Goal: Task Accomplishment & Management: Manage account settings

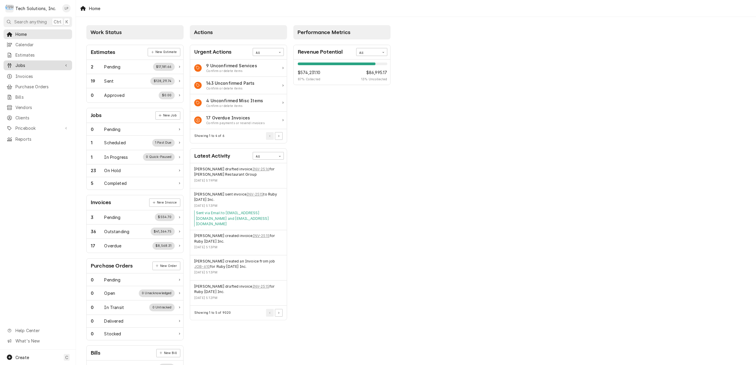
click at [22, 62] on span "Jobs" at bounding box center [37, 65] width 45 height 6
click at [26, 74] on span "Jobs" at bounding box center [42, 76] width 54 height 6
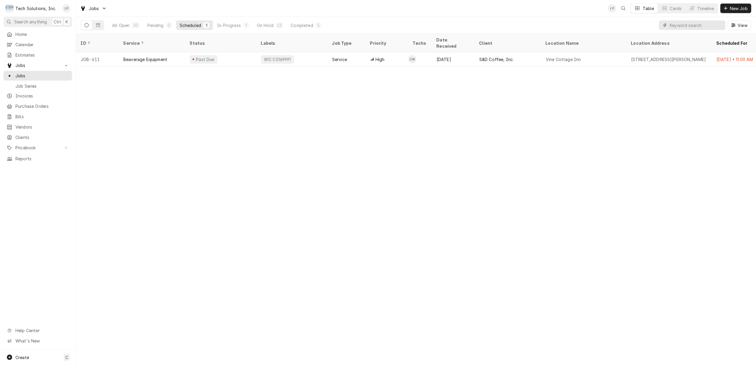
click at [698, 25] on input "Dynamic Content Wrapper" at bounding box center [696, 24] width 53 height 9
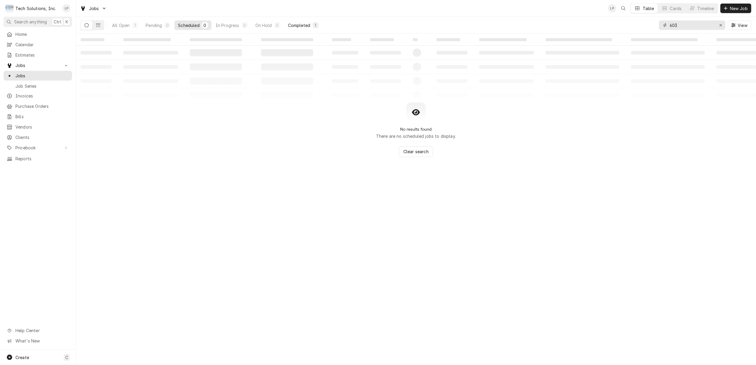
type input "603"
click at [298, 24] on div "Completed" at bounding box center [299, 25] width 22 height 6
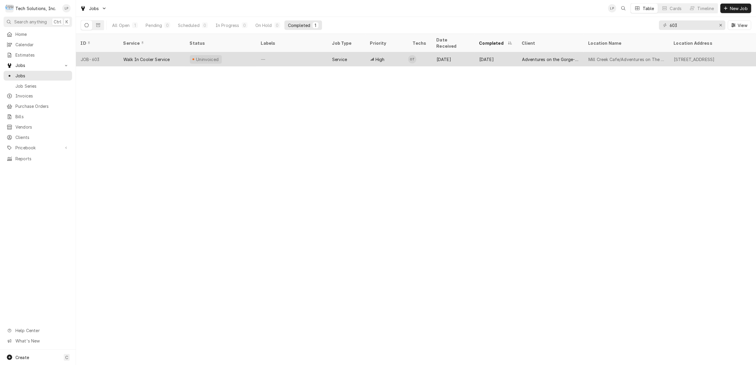
click at [314, 56] on div "—" at bounding box center [291, 59] width 71 height 14
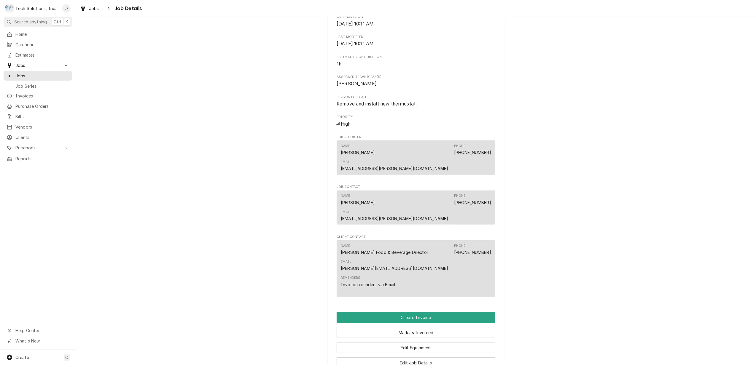
scroll to position [432, 0]
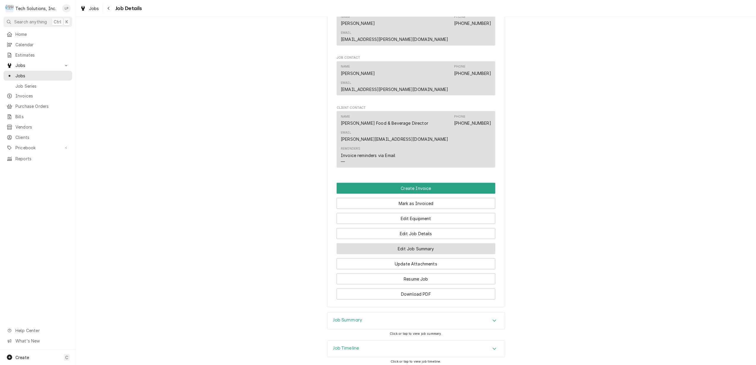
click at [433, 243] on button "Edit Job Summary" at bounding box center [416, 248] width 159 height 11
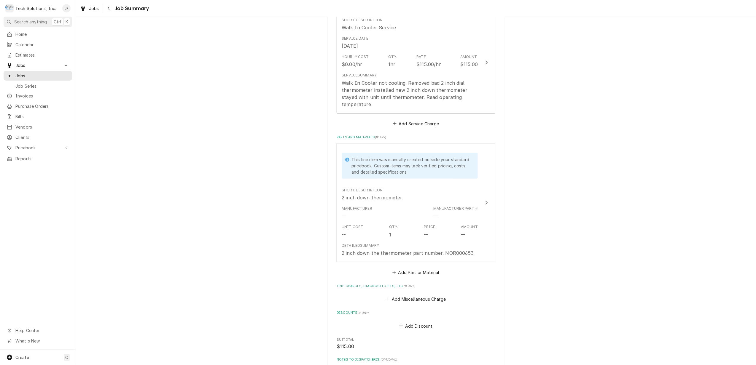
scroll to position [158, 0]
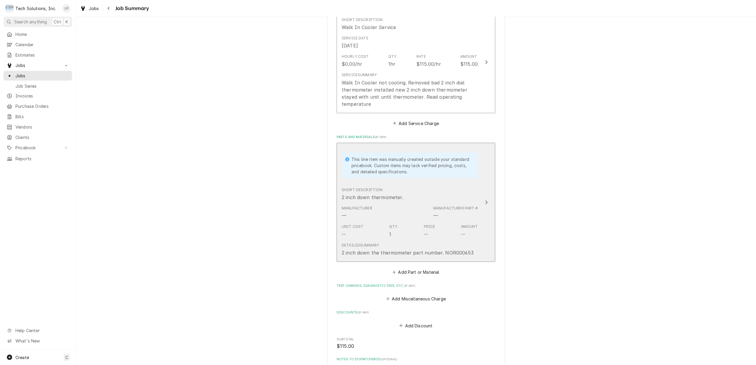
click at [483, 206] on div "Update Line Item" at bounding box center [487, 202] width 8 height 7
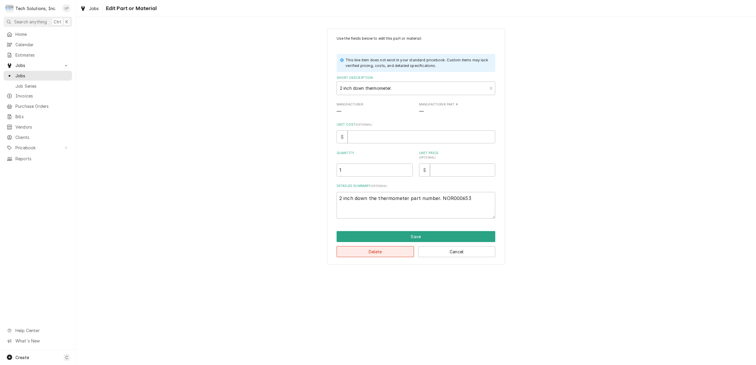
click at [391, 250] on button "Delete" at bounding box center [375, 251] width 77 height 11
type textarea "x"
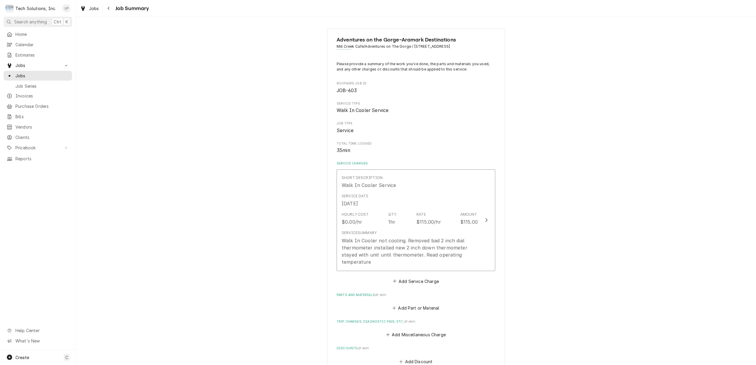
scroll to position [152, 0]
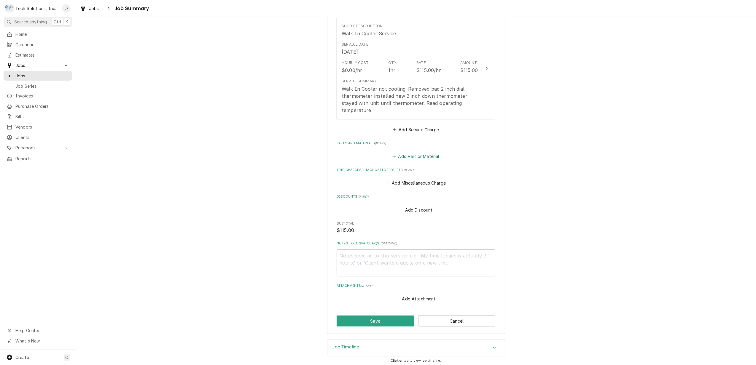
click at [417, 161] on button "Add Part or Material" at bounding box center [415, 156] width 49 height 8
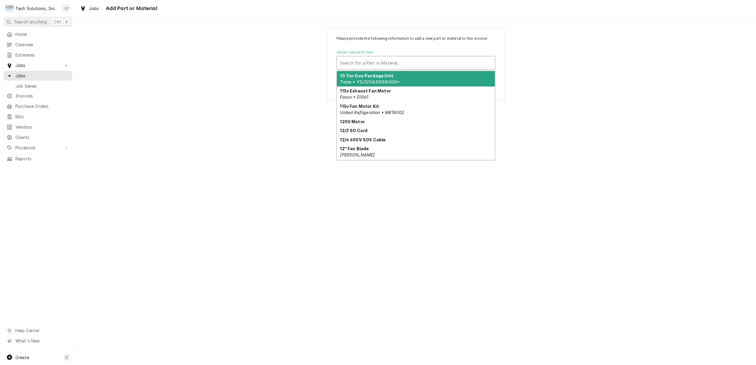
click at [401, 62] on div "Short Description" at bounding box center [416, 63] width 152 height 11
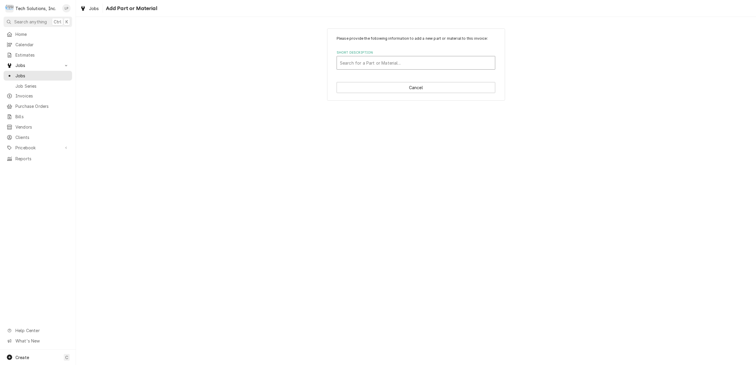
click at [380, 61] on div "Short Description" at bounding box center [416, 63] width 152 height 11
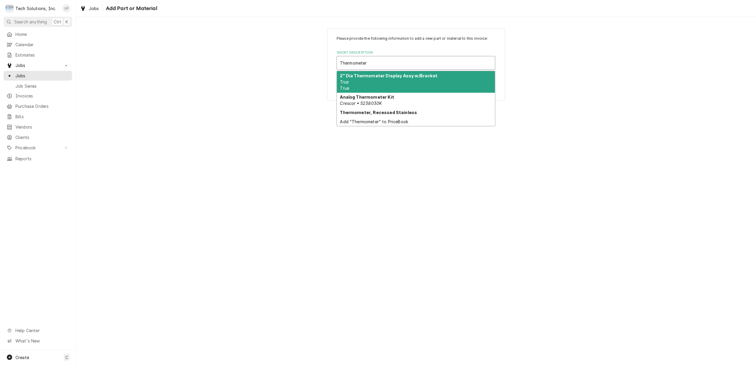
type input "Thermometer"
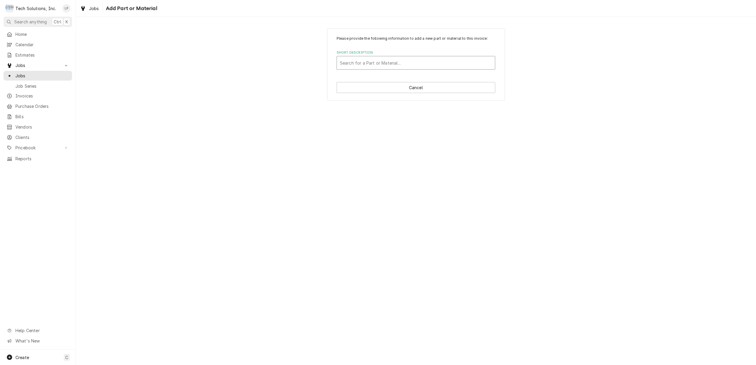
click at [372, 63] on div "Short Description" at bounding box center [416, 63] width 152 height 11
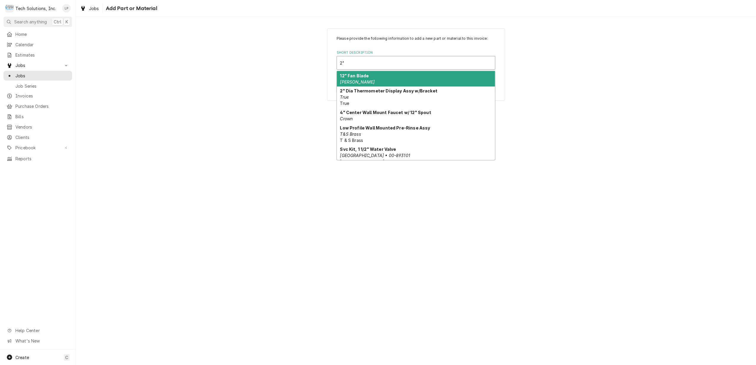
type input "2"
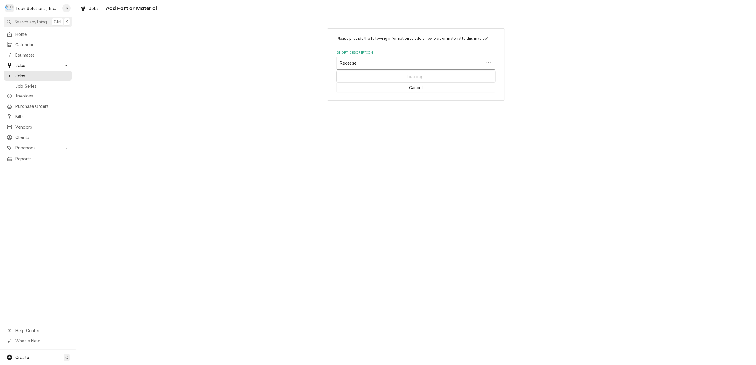
type input "Recessed"
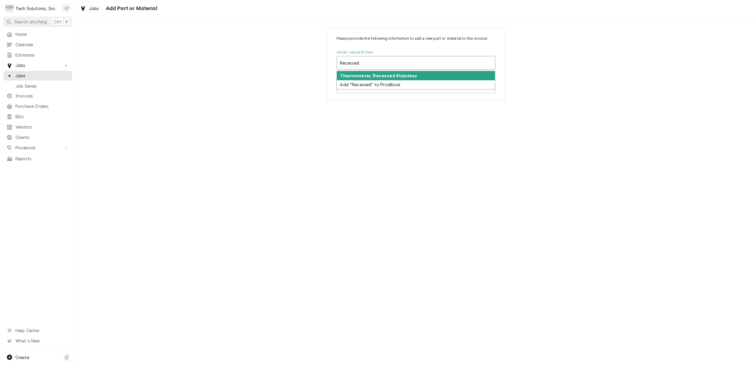
click at [382, 75] on strong "Thermometer, Recessed Stainless" at bounding box center [378, 75] width 77 height 5
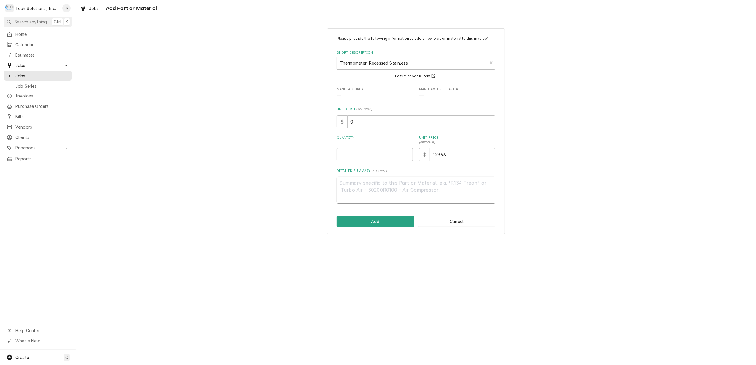
paste textarea "Thermometer, 2' Dial"
type textarea "x"
type textarea "Thermometer, 2' Dial"
click at [566, 247] on div "Please provide the following information to add a new part or material to this …" at bounding box center [416, 191] width 680 height 348
click at [392, 151] on input "Quantity" at bounding box center [375, 154] width 76 height 13
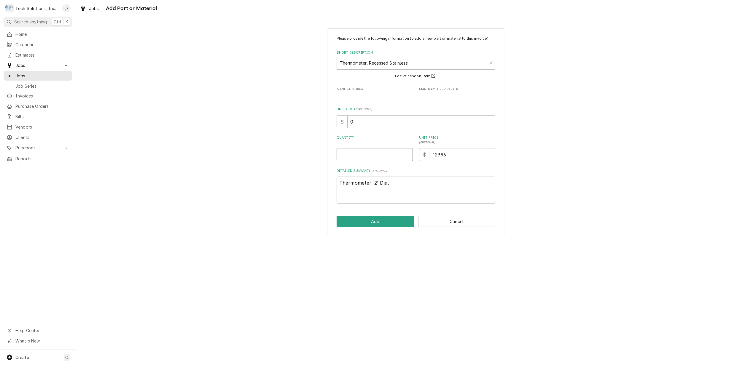
type textarea "x"
type input "1"
click at [566, 168] on div "Please provide the following information to add a new part or material to this …" at bounding box center [416, 131] width 680 height 217
click at [387, 223] on button "Add" at bounding box center [375, 221] width 77 height 11
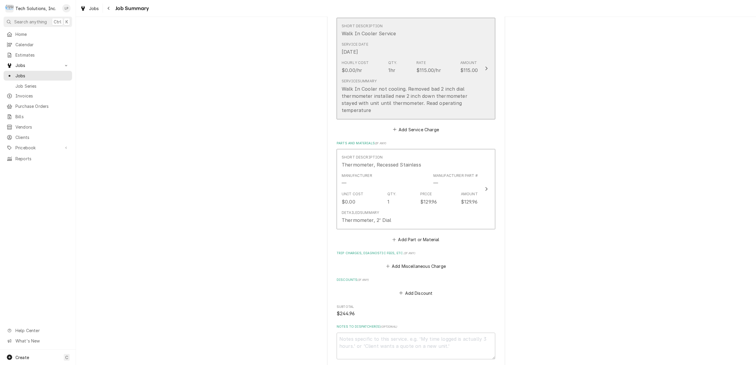
click at [485, 72] on div "Update Line Item" at bounding box center [487, 68] width 8 height 7
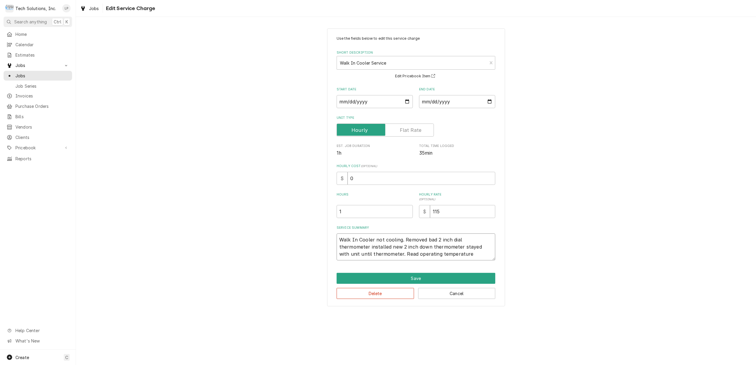
click at [401, 248] on textarea "Walk In Cooler not cooling. Removed bad 2 inch dial thermometer installed new 2…" at bounding box center [416, 247] width 159 height 27
click at [401, 247] on textarea "Walk In Cooler not cooling. Removed bad 2 inch dial thermometer installed new 2…" at bounding box center [416, 247] width 159 height 27
type textarea "x"
type textarea "Walk In Cooler not cooling. Removed bad 2 inch dial thermometer installed new 2…"
type textarea "x"
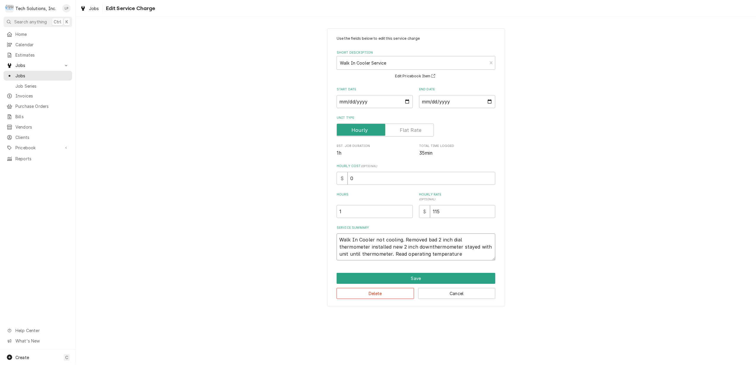
type textarea "Walk In Cooler not cooling. Removed bad 2 inch dial thermometer installed new 2…"
type textarea "x"
type textarea "Walk In Cooler not cooling. Removed bad 2 inch dial thermometer installed new 2…"
type textarea "x"
type textarea "Walk In Cooler not cooling. Removed bad 2 inch dial thermometer installed new 2…"
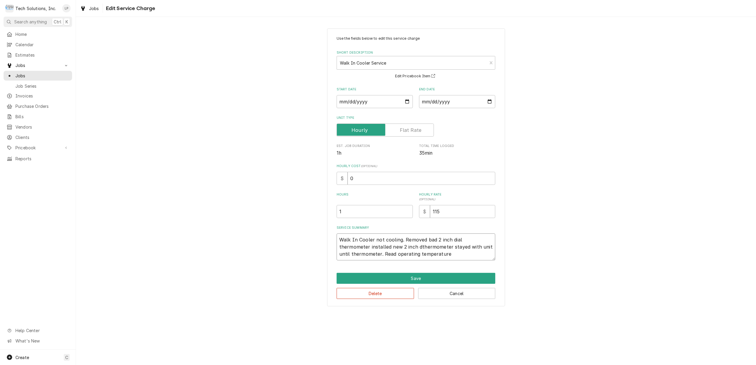
type textarea "x"
type textarea "Walk In Cooler not cooling. Removed bad 2 inch dial thermometer installed new 2…"
click at [457, 259] on textarea "Walk In Cooler not cooling. Removed bad 2 inch dial thermometer installed new 2…" at bounding box center [416, 247] width 159 height 27
type textarea "x"
type textarea "Walk In Cooler not cooling. Removed bad 2 inch dial thermometer installed new 2…"
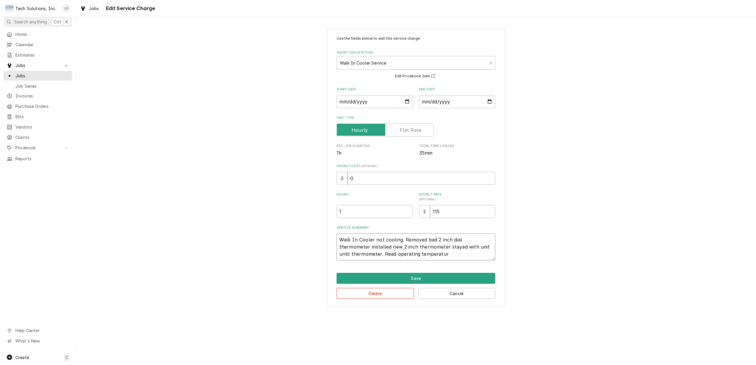
type textarea "x"
type textarea "Walk In Cooler not cooling. Removed bad 2 inch dial thermometer installed new 2…"
type textarea "x"
type textarea "Walk In Cooler not cooling. Removed bad 2 inch dial thermometer installed new 2…"
type textarea "x"
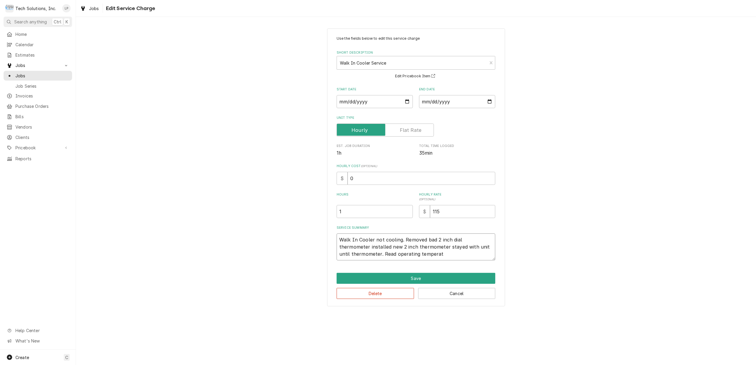
type textarea "Walk In Cooler not cooling. Removed bad 2 inch dial thermometer installed new 2…"
type textarea "x"
type textarea "Walk In Cooler not cooling. Removed bad 2 inch dial thermometer installed new 2…"
type textarea "x"
type textarea "Walk In Cooler not cooling. Removed bad 2 inch dial thermometer installed new 2…"
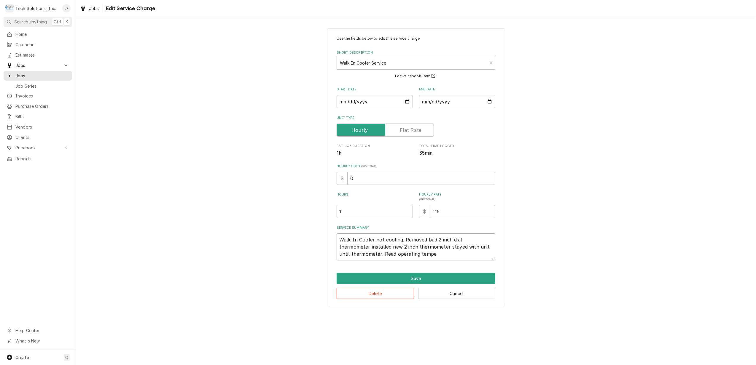
type textarea "x"
type textarea "Walk In Cooler not cooling. Removed bad 2 inch dial thermometer installed new 2…"
type textarea "x"
type textarea "Walk In Cooler not cooling. Removed bad 2 inch dial thermometer installed new 2…"
type textarea "x"
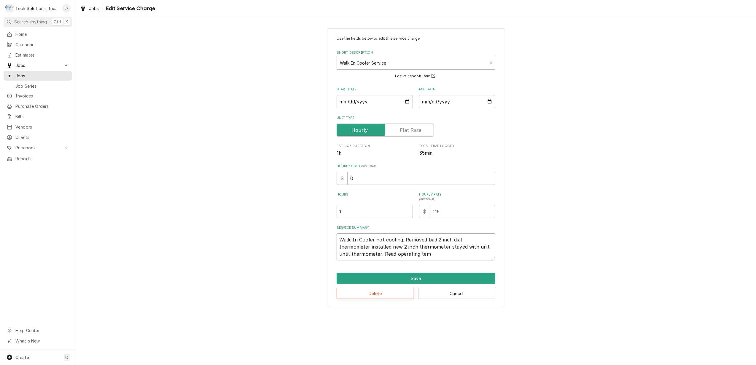
type textarea "Walk In Cooler not cooling. Removed bad 2 inch dial thermometer installed new 2…"
type textarea "x"
type textarea "Walk In Cooler not cooling. Removed bad 2 inch dial thermometer installed new 2…"
type textarea "x"
type textarea "Walk In Cooler not cooling. Removed bad 2 inch dial thermometer installed new 2…"
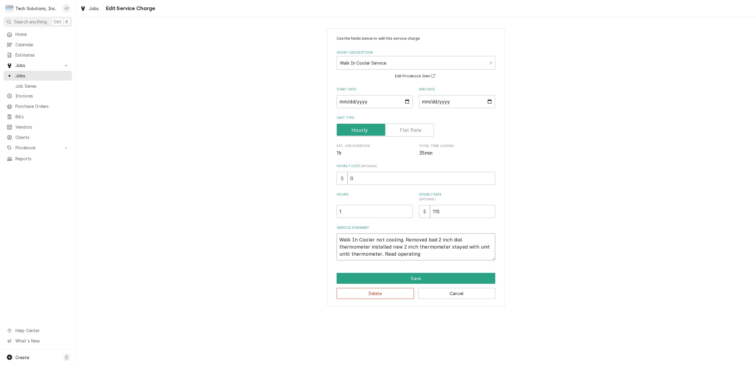
type textarea "x"
type textarea "Walk In Cooler not cooling. Removed bad 2 inch dial thermometer installed new 2…"
type textarea "x"
type textarea "Walk In Cooler not cooling. Removed bad 2 inch dial thermometer installed new 2…"
type textarea "x"
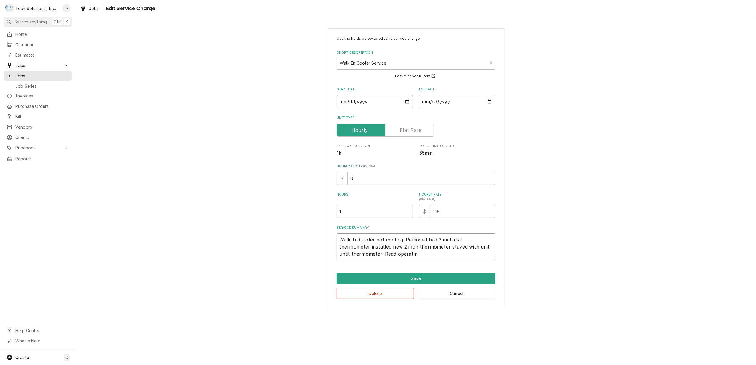
type textarea "Walk In Cooler not cooling. Removed bad 2 inch dial thermometer installed new 2…"
type textarea "x"
type textarea "Walk In Cooler not cooling. Removed bad 2 inch dial thermometer installed new 2…"
type textarea "x"
type textarea "Walk In Cooler not cooling. Removed bad 2 inch dial thermometer installed new 2…"
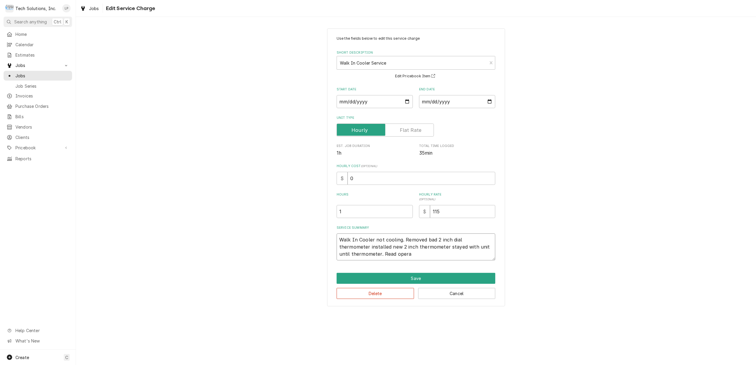
type textarea "x"
type textarea "Walk In Cooler not cooling. Removed bad 2 inch dial thermometer installed new 2…"
type textarea "x"
type textarea "Walk In Cooler not cooling. Removed bad 2 inch dial thermometer installed new 2…"
type textarea "x"
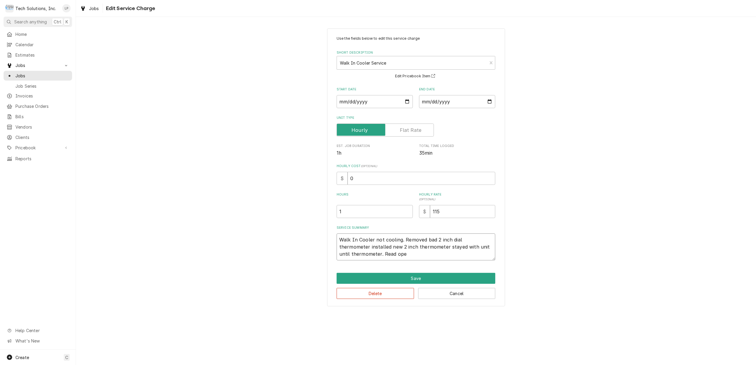
type textarea "Walk In Cooler not cooling. Removed bad 2 inch dial thermometer installed new 2…"
type textarea "x"
type textarea "Walk In Cooler not cooling. Removed bad 2 inch dial thermometer installed new 2…"
type textarea "x"
type textarea "Walk In Cooler not cooling. Removed bad 2 inch dial thermometer installed new 2…"
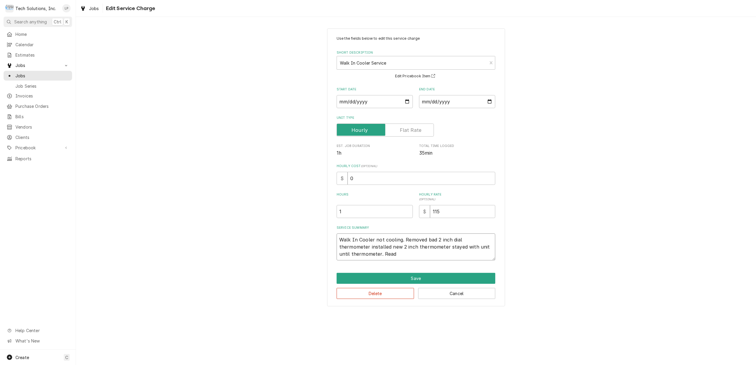
type textarea "x"
type textarea "Walk In Cooler not cooling. Removed bad 2 inch dial thermometer installed new 2…"
type textarea "x"
type textarea "Walk In Cooler not cooling. Removed bad 2 inch dial thermometer installed new 2…"
type textarea "x"
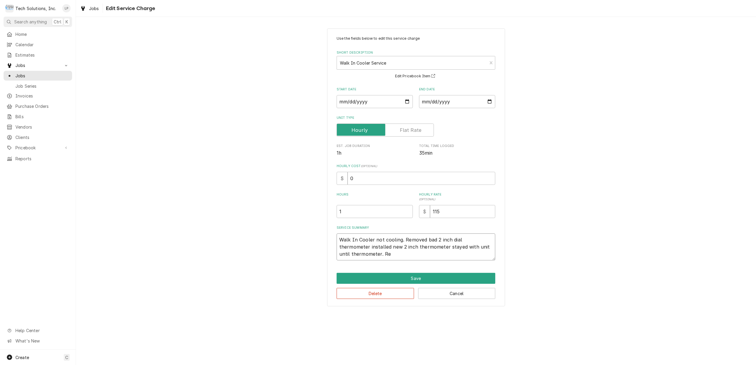
type textarea "Walk In Cooler not cooling. Removed bad 2 inch dial thermometer installed new 2…"
type textarea "x"
type textarea "Walk In Cooler not cooling. Removed bad 2 inch dial thermometer installed new 2…"
type textarea "x"
type textarea "Walk In Cooler not cooling. Removed bad 2 inch dial thermometer installed new 2…"
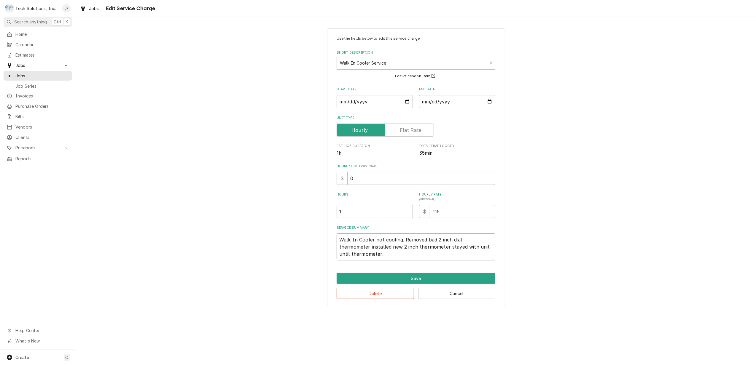
type textarea "x"
type textarea "Walk In Cooler not cooling. Removed bad 2 inch dial thermometer installed new 2…"
type textarea "x"
type textarea "Walk In Cooler not cooling. Removed bad 2 inch dial thermometer installed new 2…"
type textarea "x"
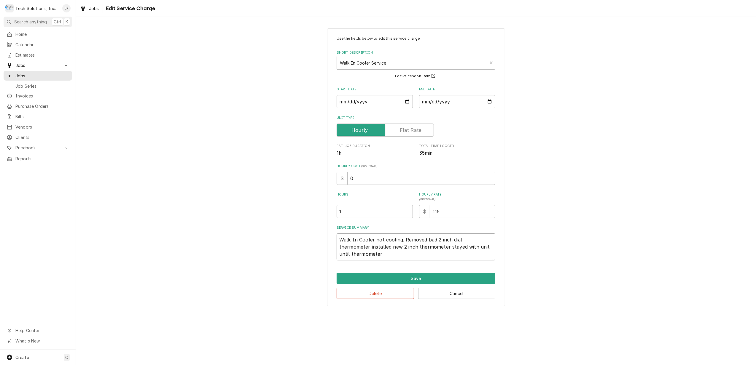
type textarea "Walk In Cooler not cooling. Removed bad 2 inch dial thermometer installed new 2…"
type textarea "x"
type textarea "Walk In Cooler not cooling. Removed bad 2 inch dial thermometer installed new 2…"
type textarea "x"
type textarea "Walk In Cooler not cooling. Removed bad 2 inch dial thermometer installed new 2…"
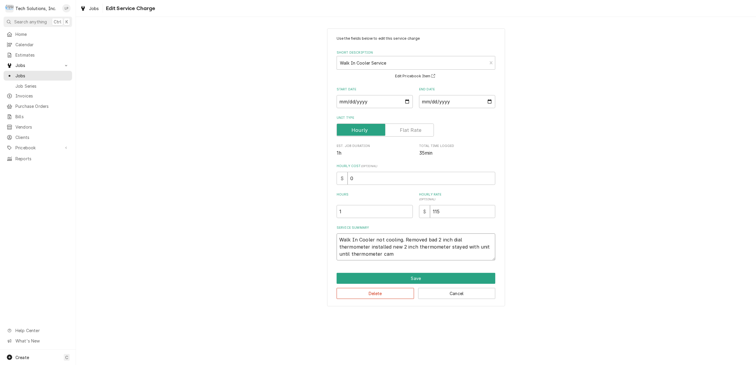
type textarea "x"
type textarea "Walk In Cooler not cooling. Removed bad 2 inch dial thermometer installed new 2…"
type textarea "x"
type textarea "Walk In Cooler not cooling. Removed bad 2 inch dial thermometer installed new 2…"
type textarea "x"
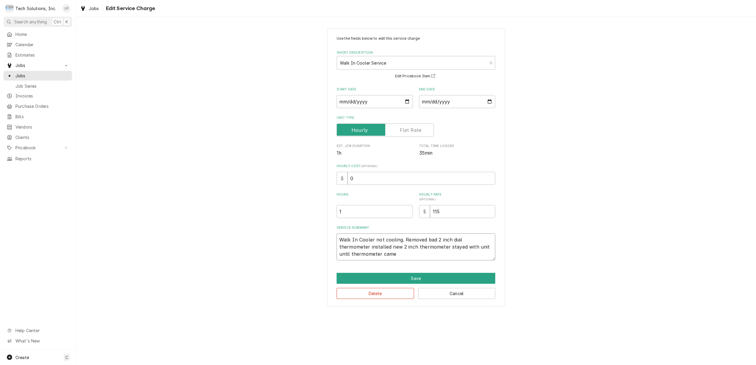
type textarea "Walk In Cooler not cooling. Removed bad 2 inch dial thermometer installed new 2…"
type textarea "x"
type textarea "Walk In Cooler not cooling. Removed bad 2 inch dial thermometer installed new 2…"
type textarea "x"
type textarea "Walk In Cooler not cooling. Removed bad 2 inch dial thermometer installed new 2…"
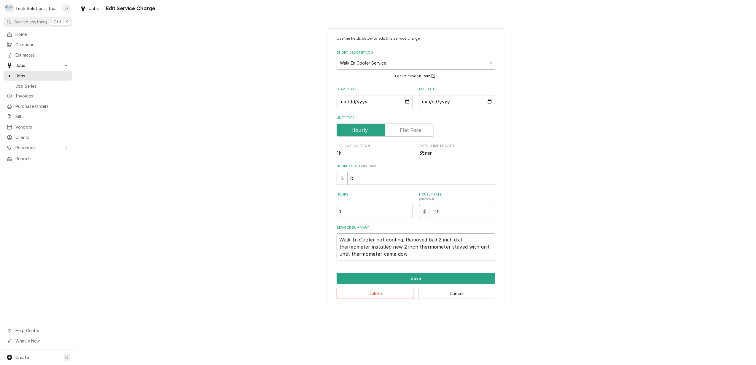
type textarea "x"
type textarea "Walk In Cooler not cooling. Removed bad 2 inch dial thermometer installed new 2…"
type textarea "x"
type textarea "Walk In Cooler not cooling. Removed bad 2 inch dial thermometer installed new 2…"
type textarea "x"
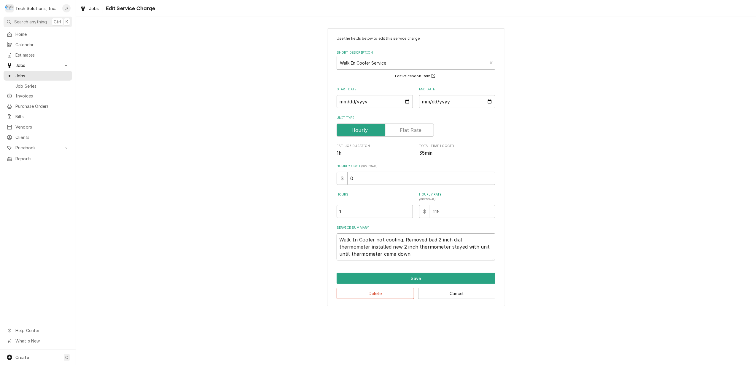
type textarea "Walk In Cooler not cooling. Removed bad 2 inch dial thermometer installed new 2…"
type textarea "x"
type textarea "Walk In Cooler not cooling. Removed bad 2 inch dial thermometer installed new 2…"
type textarea "x"
type textarea "Walk In Cooler not cooling. Removed bad 2 inch dial thermometer installed new 2…"
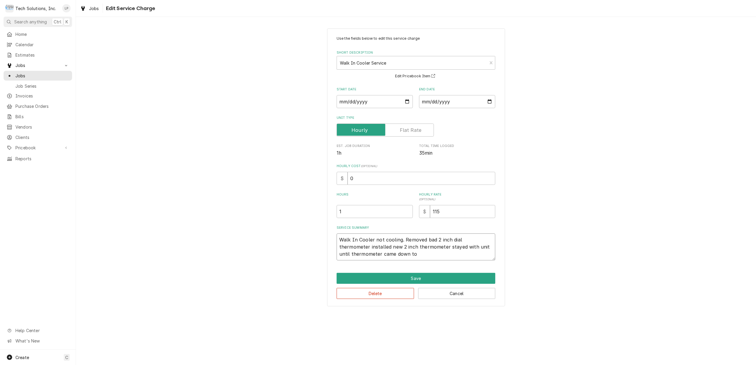
type textarea "x"
type textarea "Walk In Cooler not cooling. Removed bad 2 inch dial thermometer installed new 2…"
type textarea "x"
type textarea "Walk In Cooler not cooling. Removed bad 2 inch dial thermometer installed new 2…"
type textarea "x"
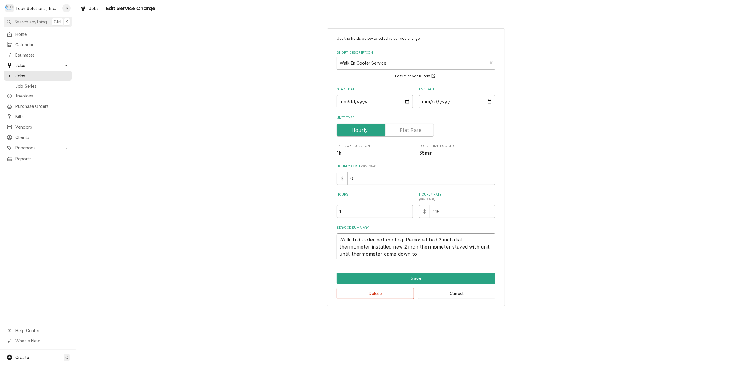
type textarea "Walk In Cooler not cooling. Removed bad 2 inch dial thermometer installed new 2…"
type textarea "x"
type textarea "Walk In Cooler not cooling. Removed bad 2 inch dial thermometer installed new 2…"
type textarea "x"
type textarea "Walk In Cooler not cooling. Removed bad 2 inch dial thermometer installed new 2…"
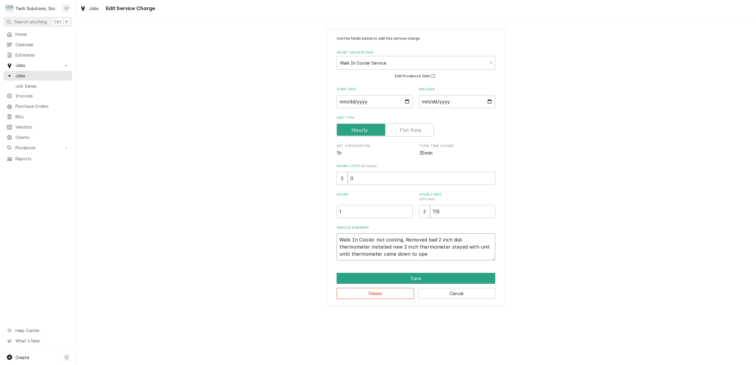
type textarea "x"
type textarea "Walk In Cooler not cooling. Removed bad 2 inch dial thermometer installed new 2…"
type textarea "x"
type textarea "Walk In Cooler not cooling. Removed bad 2 inch dial thermometer installed new 2…"
type textarea "x"
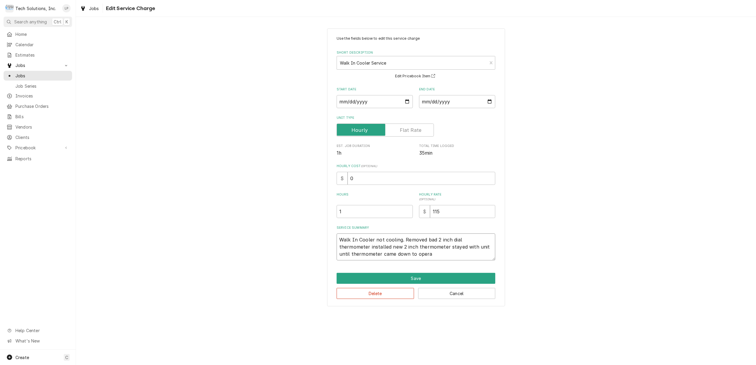
type textarea "Walk In Cooler not cooling. Removed bad 2 inch dial thermometer installed new 2…"
type textarea "x"
type textarea "Walk In Cooler not cooling. Removed bad 2 inch dial thermometer installed new 2…"
type textarea "x"
type textarea "Walk In Cooler not cooling. Removed bad 2 inch dial thermometer installed new 2…"
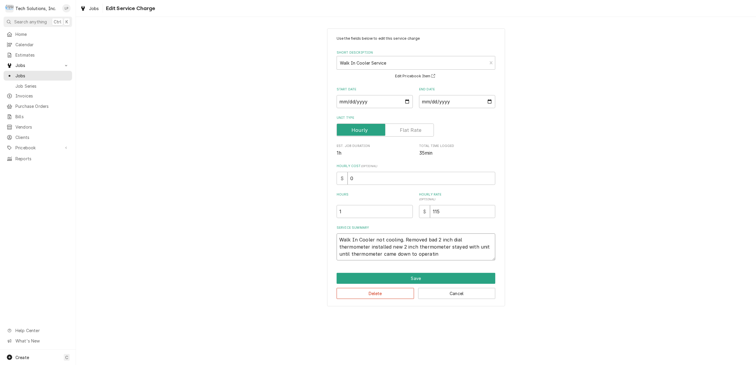
type textarea "x"
type textarea "Walk In Cooler not cooling. Removed bad 2 inch dial thermometer installed new 2…"
type textarea "x"
type textarea "Walk In Cooler not cooling. Removed bad 2 inch dial thermometer installed new 2…"
type textarea "x"
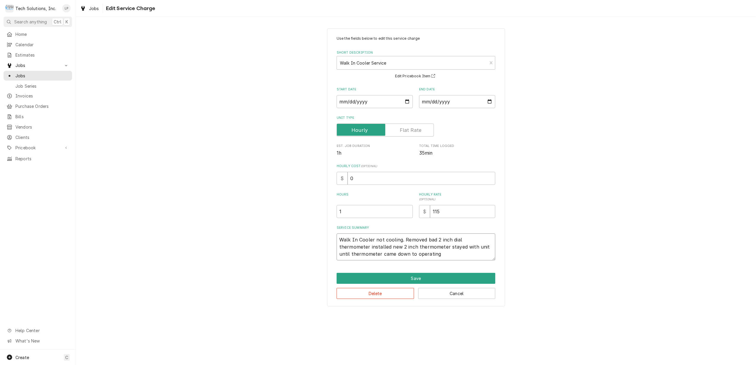
type textarea "Walk In Cooler not cooling. Removed bad 2 inch dial thermometer installed new 2…"
type textarea "x"
type textarea "Walk In Cooler not cooling. Removed bad 2 inch dial thermometer installed new 2…"
type textarea "x"
type textarea "Walk In Cooler not cooling. Removed bad 2 inch dial thermometer installed new 2…"
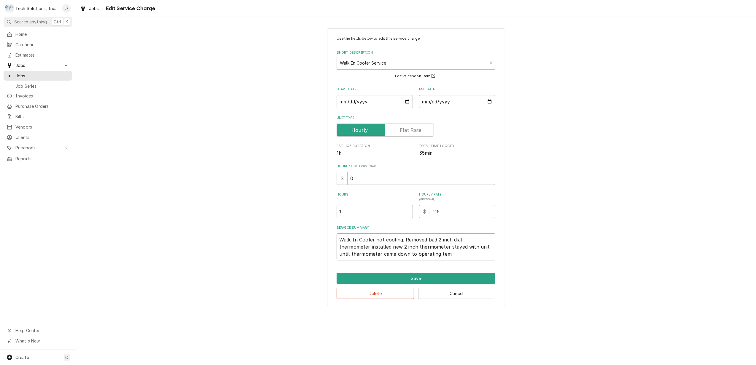
type textarea "x"
type textarea "Walk In Cooler not cooling. Removed bad 2 inch dial thermometer installed new 2…"
type textarea "x"
type textarea "Walk In Cooler not cooling. Removed bad 2 inch dial thermometer installed new 2…"
type textarea "x"
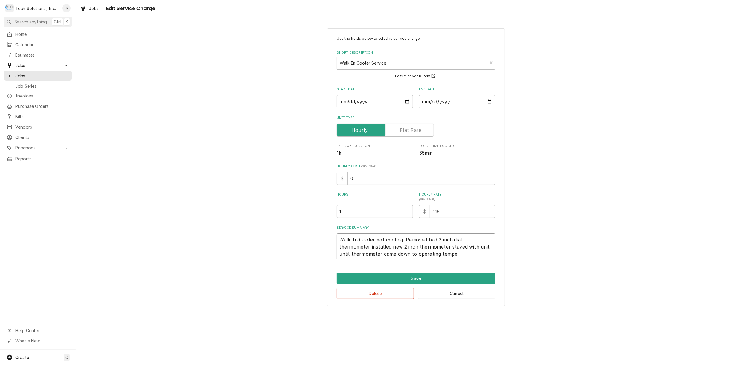
type textarea "Walk In Cooler not cooling. Removed bad 2 inch dial thermometer installed new 2…"
type textarea "x"
type textarea "Walk In Cooler not cooling. Removed bad 2 inch dial thermometer installed new 2…"
type textarea "x"
type textarea "Walk In Cooler not cooling. Removed bad 2 inch dial thermometer installed new 2…"
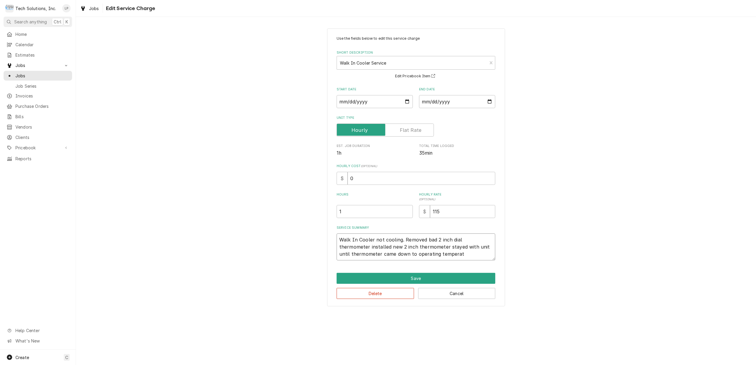
type textarea "x"
type textarea "Walk In Cooler not cooling. Removed bad 2 inch dial thermometer installed new 2…"
type textarea "x"
type textarea "Walk In Cooler not cooling. Removed bad 2 inch dial thermometer installed new 2…"
type textarea "x"
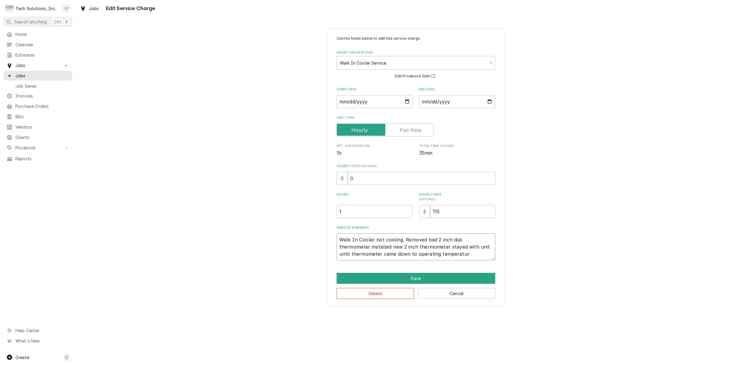
type textarea "Walk In Cooler not cooling. Removed bad 2 inch dial thermometer installed new 2…"
type textarea "x"
type textarea "Walk In Cooler not cooling. Removed bad 2 inch dial thermometer installed new 2…"
click at [402, 241] on textarea "Walk In Cooler not cooling. Removed bad 2 inch dial thermometer installed new 2…" at bounding box center [416, 247] width 159 height 27
type textarea "x"
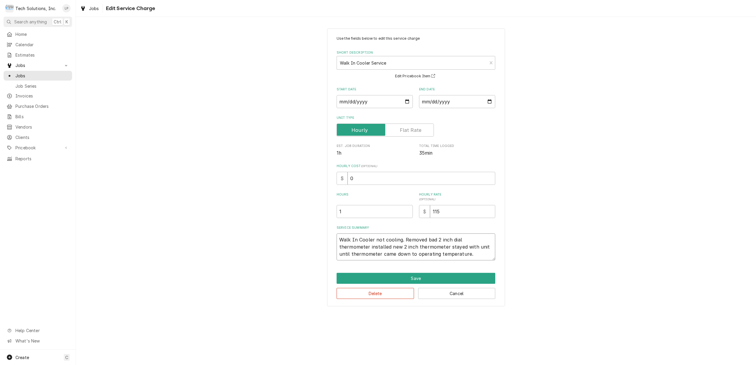
type textarea "Walk In Cooler not cooling. Removed bad 2 inch dial thermometer installed new 2…"
type textarea "x"
type textarea "Walk In Cooler not cooling. F Removed bad 2 inch dial thermometer installed new…"
type textarea "x"
type textarea "Walk In Cooler not cooling. Fo Removed bad 2 inch dial thermometer installed ne…"
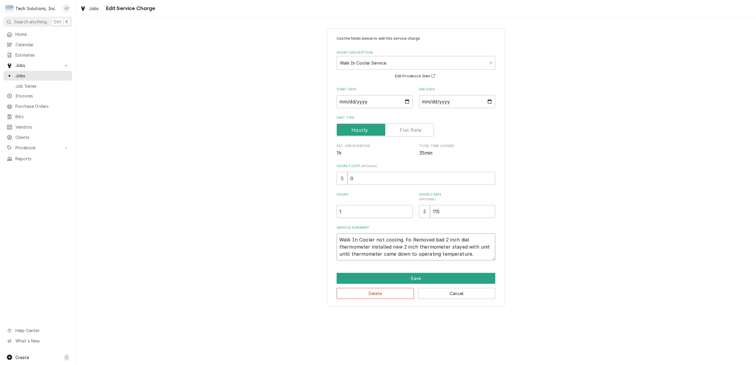
type textarea "x"
type textarea "Walk In Cooler not cooling. Fou Removed bad 2 inch dial thermometer installed n…"
type textarea "x"
type textarea "Walk In Cooler not cooling. Foun Removed bad 2 inch dial thermometer installed …"
type textarea "x"
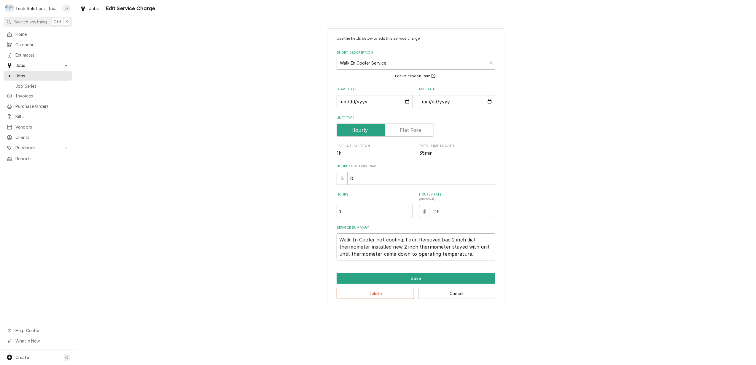
type textarea "Walk In Cooler not cooling. Found Removed bad 2 inch dial thermometer installed…"
type textarea "x"
type textarea "Walk In Cooler not cooling. Found Removed bad 2 inch dial thermometer installed…"
type textarea "x"
type textarea "Walk In Cooler not cooling. Found b Removed bad 2 inch dial thermometer install…"
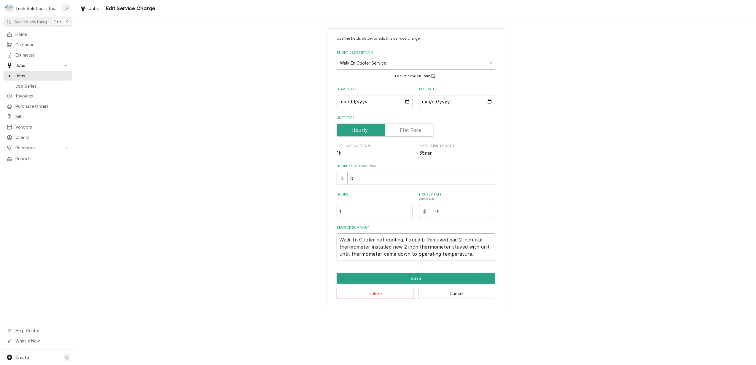
type textarea "x"
type textarea "Walk In Cooler not cooling. Found ba Removed bad 2 inch dial thermometer instal…"
type textarea "x"
type textarea "Walk In Cooler not cooling. Found bad Removed bad 2 inch dial thermometer insta…"
click at [485, 239] on textarea "Walk In Cooler not cooling. Found bad Removed bad 2 inch dial thermometer insta…" at bounding box center [416, 247] width 159 height 27
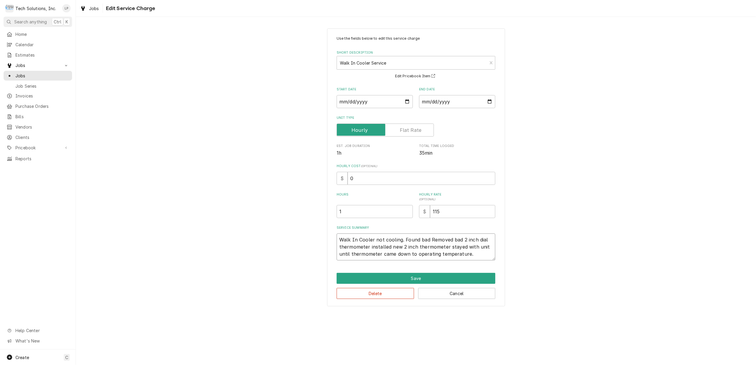
type textarea "x"
type textarea "Walk In Cooler not cooling. Found bad Removed bad 2 inch dia thermometer instal…"
type textarea "x"
type textarea "Walk In Cooler not cooling. Found bad Removed bad 2 inch di thermometer install…"
type textarea "x"
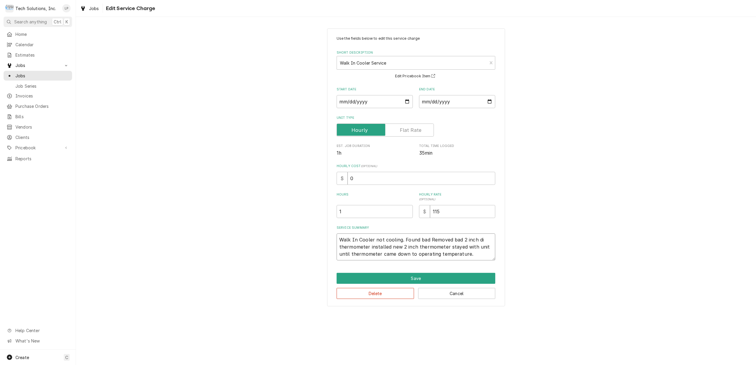
type textarea "Walk In Cooler not cooling. Found bad Removed bad 2 inch d thermometer installe…"
type textarea "x"
type textarea "Walk In Cooler not cooling. Found bad Removed bad 2 inch thermometer installed …"
type textarea "x"
type textarea "Walk In Cooler not cooling. Found bad Removed bad 2 inch thermometer installed …"
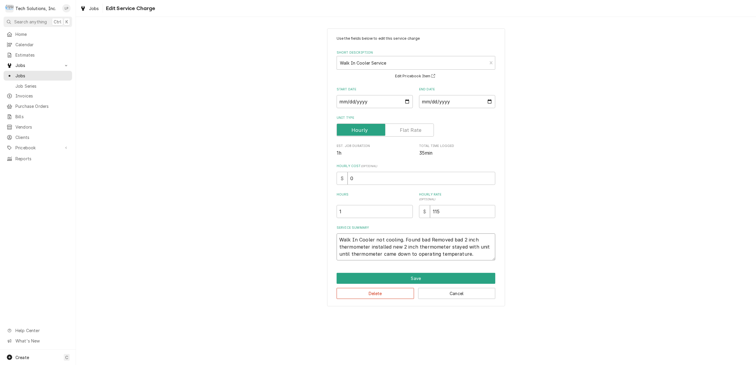
type textarea "x"
type textarea "Walk In Cooler not cooling. Found bad Removed bad 2 inc thermometer installed n…"
type textarea "x"
type textarea "Walk In Cooler not cooling. Found bad Removed bad 2 in thermometer installed ne…"
type textarea "x"
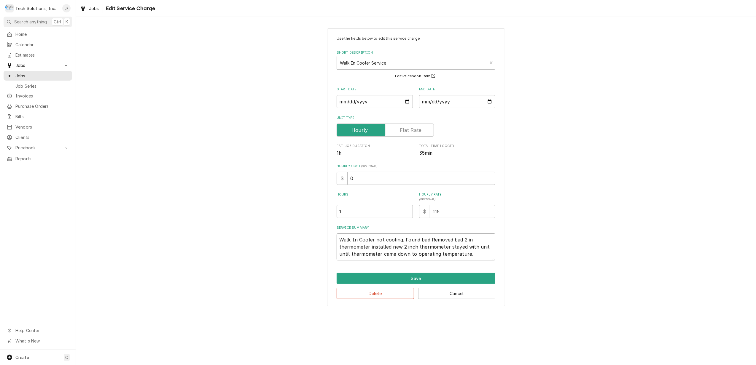
type textarea "Walk In Cooler not cooling. Found bad Removed bad 2 i thermometer installed new…"
type textarea "x"
type textarea "Walk In Cooler not cooling. Found bad Removed bad 2 thermometer installed new 2…"
type textarea "x"
type textarea "Walk In Cooler not cooling. Found bad Removed bad 2 thermometer installed new 2…"
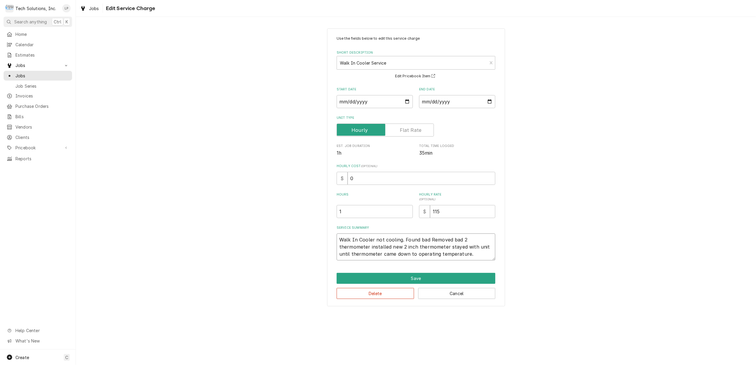
type textarea "x"
type textarea "Walk In Cooler not cooling. Found bad Removed bad thermometer installed new 2 i…"
type textarea "x"
type textarea "Walk In Cooler not cooling. Found bad Removed bad thermometer installed new 2 i…"
type textarea "x"
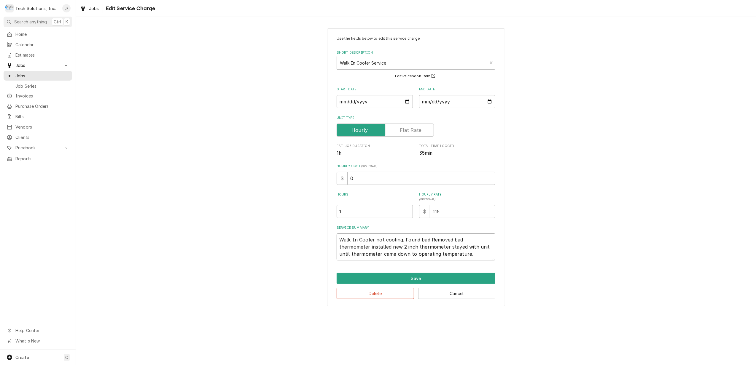
type textarea "Walk In Cooler not cooling. Found bad Removed ba thermometer installed new 2 in…"
type textarea "x"
type textarea "Walk In Cooler not cooling. Found bad Removed b thermometer installed new 2 inc…"
type textarea "x"
type textarea "Walk In Cooler not cooling. Found bad Removed thermometer installed new 2 inch …"
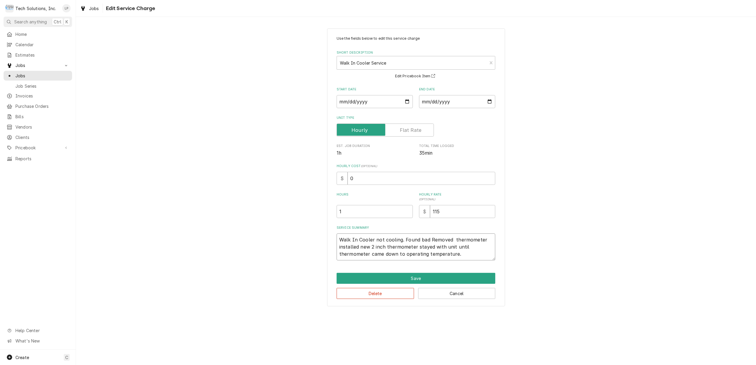
type textarea "x"
click at [465, 240] on textarea "Walk In Cooler not cooling. Found bad thermometer. installed new 2 inch thermom…" at bounding box center [416, 247] width 159 height 27
click at [476, 249] on textarea "Walk In Cooler not cooling. Found bad thermometer. Installed new 2-inch thermom…" at bounding box center [416, 247] width 159 height 27
drag, startPoint x: 421, startPoint y: 278, endPoint x: 427, endPoint y: 278, distance: 5.7
click at [427, 278] on button "Save" at bounding box center [416, 278] width 159 height 11
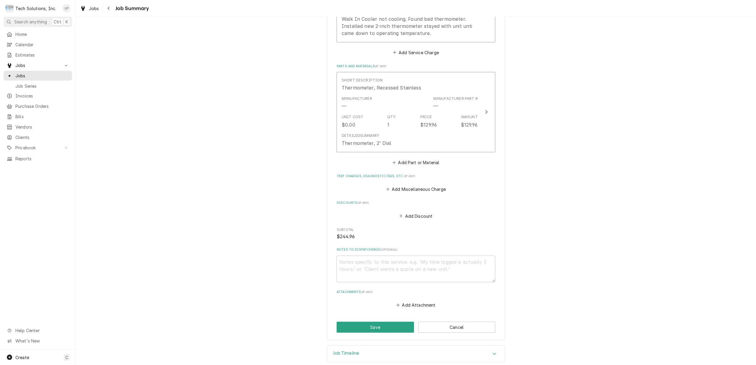
scroll to position [231, 0]
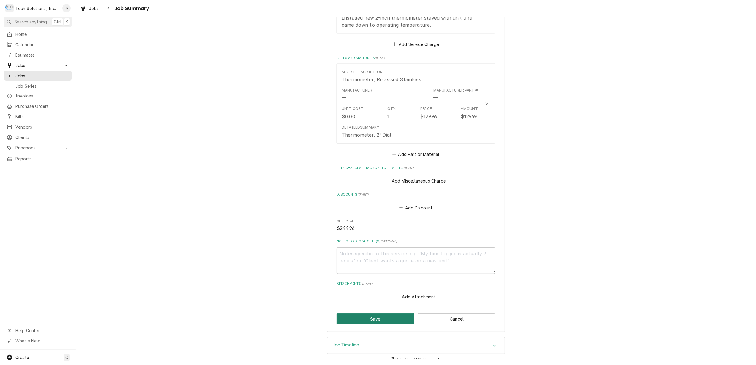
click at [383, 322] on button "Save" at bounding box center [375, 319] width 77 height 11
